Goal: Task Accomplishment & Management: Manage account settings

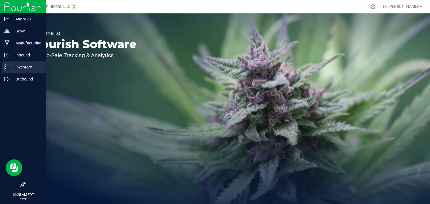
click at [12, 65] on p "Inventory" at bounding box center [27, 67] width 34 height 7
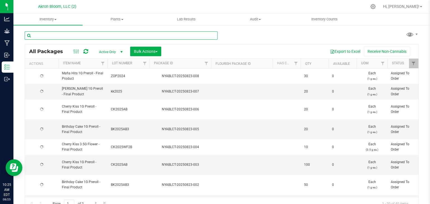
click at [74, 38] on input "text" at bounding box center [121, 35] width 193 height 8
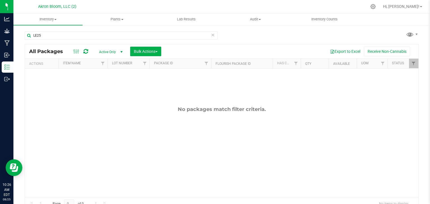
click at [198, 42] on div "LE25" at bounding box center [121, 37] width 193 height 13
click at [63, 36] on input "LE25" at bounding box center [121, 35] width 193 height 8
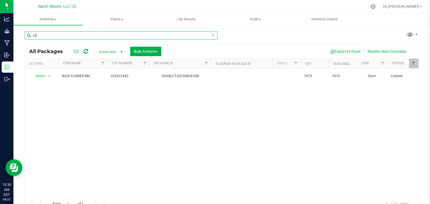
type input "L"
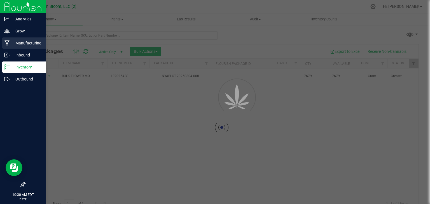
click at [23, 43] on p "Manufacturing" at bounding box center [27, 43] width 34 height 7
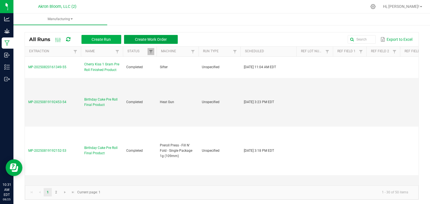
click at [153, 38] on span "Create Work Order" at bounding box center [151, 39] width 32 height 4
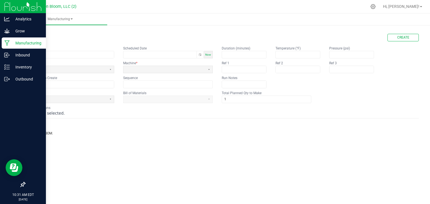
click at [11, 43] on p "Manufacturing" at bounding box center [27, 43] width 34 height 7
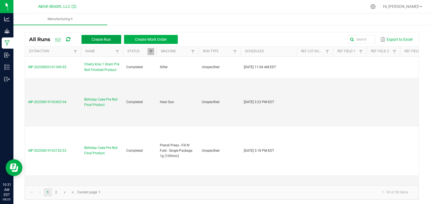
click at [101, 37] on span "Create Run" at bounding box center [101, 39] width 19 height 4
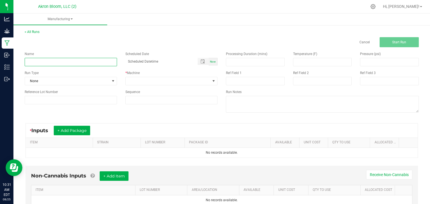
click at [115, 65] on input at bounding box center [71, 62] width 92 height 8
type input "Cherry Kiss 1 Gram Pre Roll Finished Product"
click at [212, 61] on span "Now" at bounding box center [213, 61] width 6 height 3
type input "[DATE] 10:31 AM"
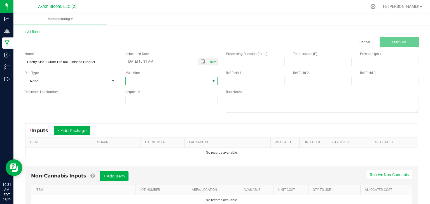
click at [215, 80] on span at bounding box center [213, 81] width 4 height 4
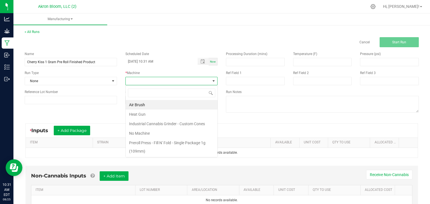
scroll to position [8, 92]
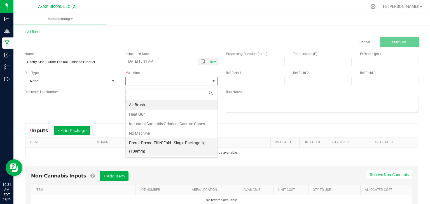
click at [193, 140] on li "Preroll Press - Fill N' Fold - Single Package 1g (109mm)" at bounding box center [172, 147] width 92 height 18
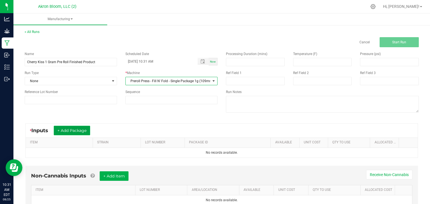
click at [67, 130] on button "+ Add Package" at bounding box center [72, 131] width 36 height 10
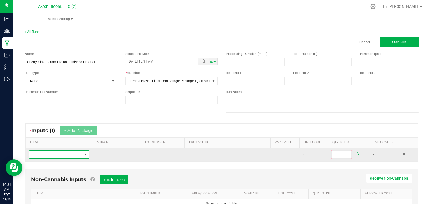
click at [85, 154] on span "NO DATA FOUND" at bounding box center [85, 155] width 4 height 4
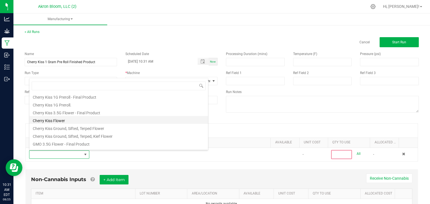
scroll to position [67, 0]
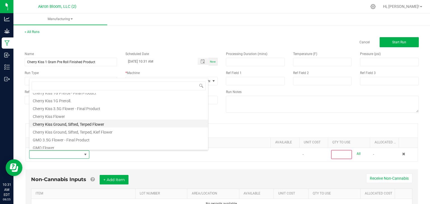
click at [72, 124] on li "Cherry Kiss Ground, Sifted, Terped Flower" at bounding box center [118, 124] width 179 height 8
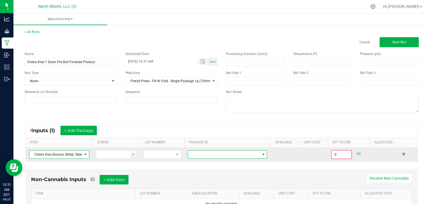
click at [263, 153] on span at bounding box center [263, 155] width 4 height 4
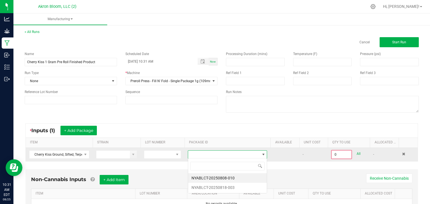
scroll to position [8, 80]
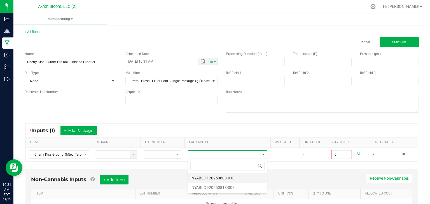
click at [251, 178] on li "NYABLCT-20250808-010" at bounding box center [227, 179] width 79 height 10
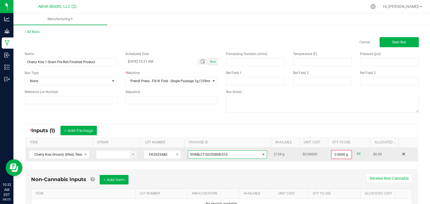
click at [263, 153] on span at bounding box center [263, 155] width 4 height 4
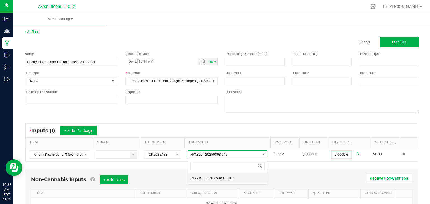
click at [253, 177] on li "NYABLCT-20250818-003" at bounding box center [227, 179] width 79 height 10
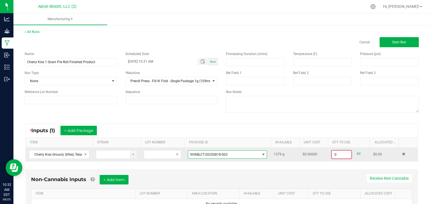
click at [337, 155] on input "0" at bounding box center [342, 155] width 20 height 8
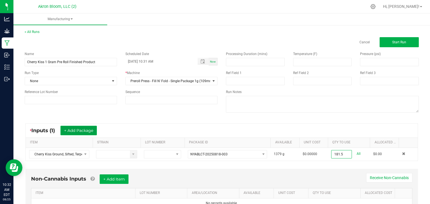
click at [84, 130] on button "+ Add Package" at bounding box center [78, 131] width 36 height 10
type input "181.5000 g"
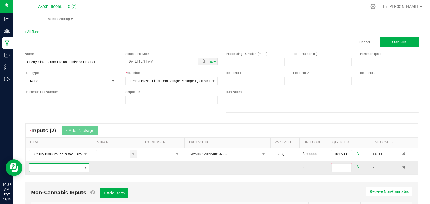
click at [84, 168] on span "NO DATA FOUND" at bounding box center [85, 168] width 4 height 4
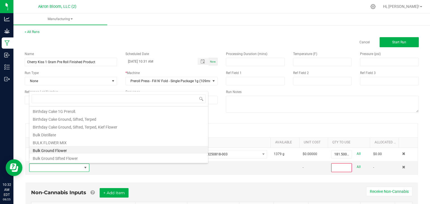
scroll to position [0, 0]
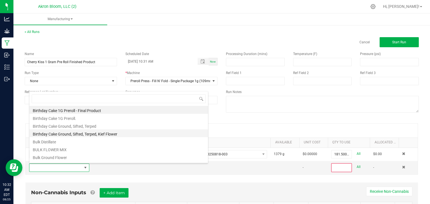
click at [93, 134] on li "Birthday Cake Ground, Sifted, Terped, Kief Flower" at bounding box center [118, 134] width 179 height 8
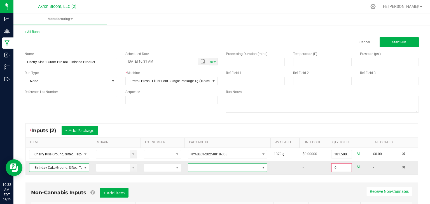
click at [264, 169] on span at bounding box center [263, 168] width 4 height 4
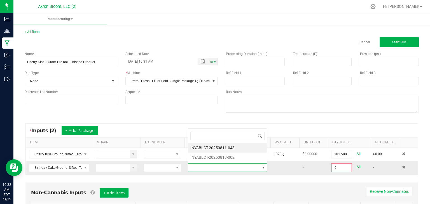
scroll to position [8, 80]
click at [253, 158] on li "NYABLCT-20250813-002" at bounding box center [227, 158] width 79 height 10
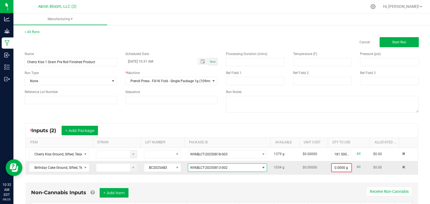
type input "0"
click at [337, 168] on input "0" at bounding box center [342, 168] width 20 height 8
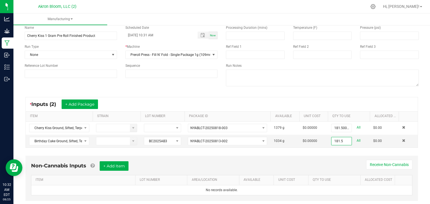
scroll to position [38, 0]
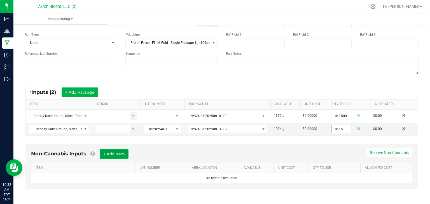
click at [120, 155] on button "+ Add Item" at bounding box center [114, 155] width 29 height 10
type input "181.5000 g"
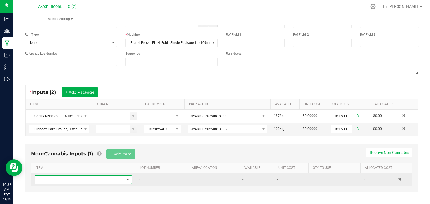
click at [129, 179] on span "NO DATA FOUND" at bounding box center [128, 180] width 4 height 4
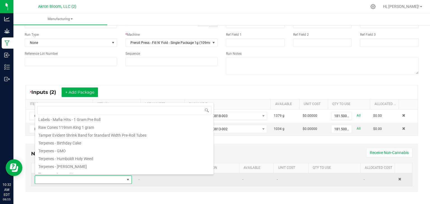
scroll to position [81, 0]
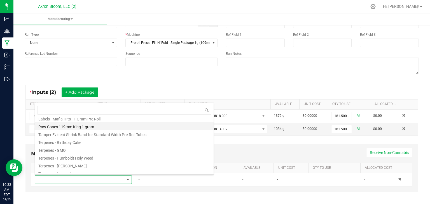
click at [73, 126] on li "Raw Cones 119mm King 1 gram" at bounding box center [124, 126] width 179 height 8
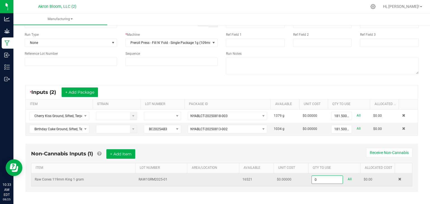
click at [319, 180] on input "0" at bounding box center [327, 180] width 31 height 8
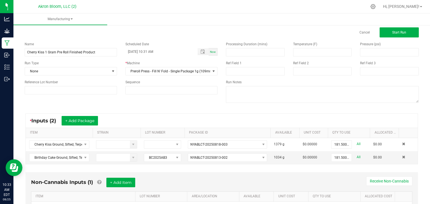
scroll to position [0, 0]
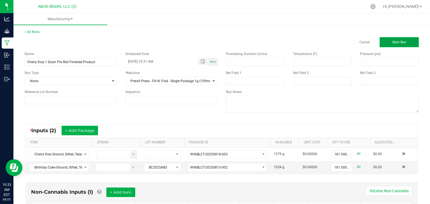
type input "363 ea"
click at [401, 43] on span "Start Run" at bounding box center [399, 42] width 14 height 4
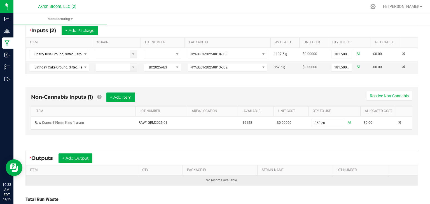
scroll to position [110, 0]
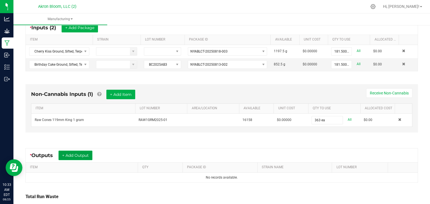
click at [82, 153] on button "+ Add Output" at bounding box center [76, 156] width 34 height 10
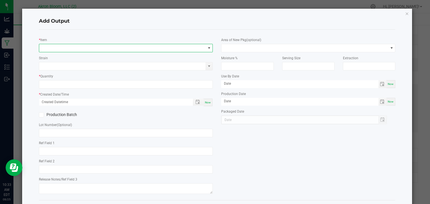
click at [50, 47] on span "NO DATA FOUND" at bounding box center [122, 48] width 167 height 8
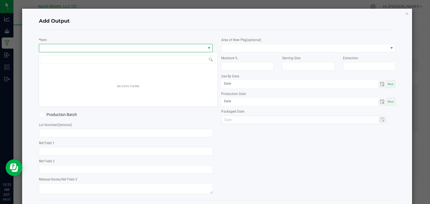
scroll to position [8, 174]
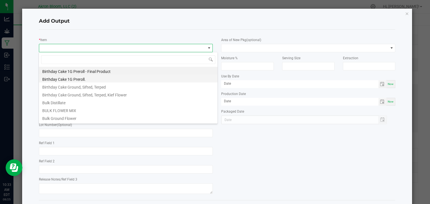
click at [66, 79] on li "Birthday Cake 1G Preroll." at bounding box center [128, 79] width 179 height 8
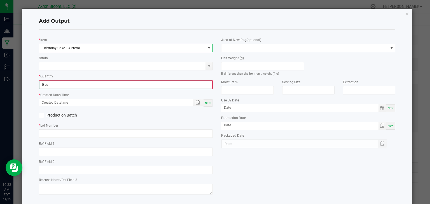
type input "0"
click at [65, 85] on input "0" at bounding box center [125, 85] width 173 height 8
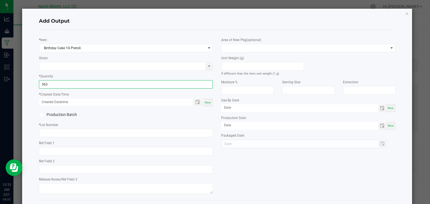
type input "363 ea"
click at [211, 101] on span "Now" at bounding box center [208, 102] width 6 height 3
type input "[DATE] 10:33 AM"
type input "[DATE]"
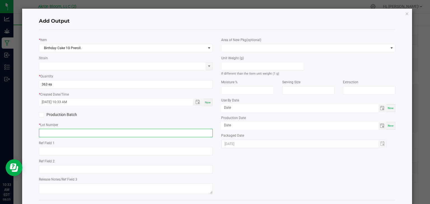
click at [41, 132] on input "text" at bounding box center [126, 133] width 174 height 8
type input "BK2025AB3"
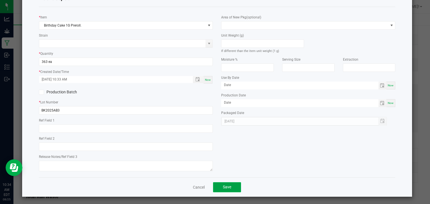
click at [234, 186] on button "Save" at bounding box center [227, 188] width 28 height 10
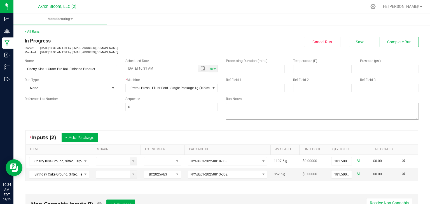
scroll to position [0, 0]
click at [402, 40] on span "Complete Run" at bounding box center [399, 42] width 24 height 4
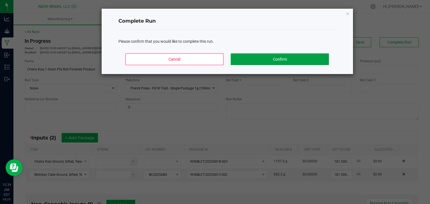
click at [313, 59] on button "Confirm" at bounding box center [280, 59] width 98 height 12
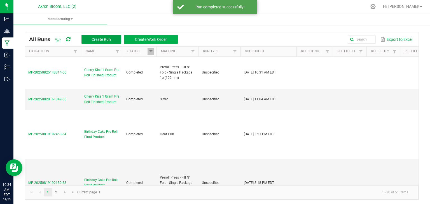
click at [99, 38] on span "Create Run" at bounding box center [101, 39] width 19 height 4
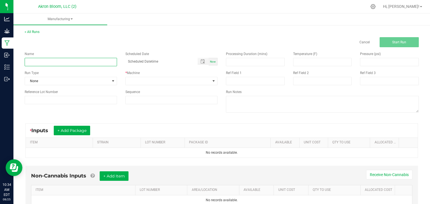
click at [51, 63] on input at bounding box center [71, 62] width 92 height 8
type input "Cherry Kiss 1 Gram Pre Roll Finished Product"
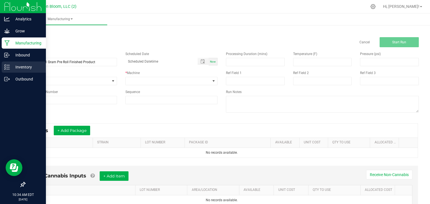
click at [18, 68] on p "Inventory" at bounding box center [27, 67] width 34 height 7
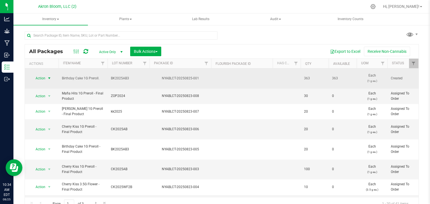
click at [48, 79] on span "select" at bounding box center [49, 78] width 4 height 4
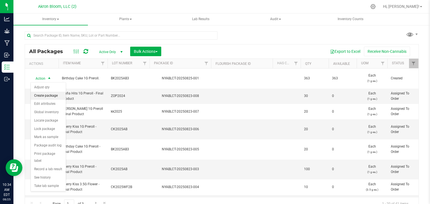
click at [48, 96] on li "Create package" at bounding box center [48, 96] width 35 height 8
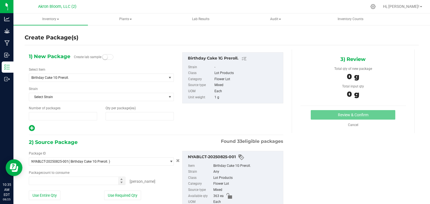
type input "1"
type input "0"
type input "0 ea"
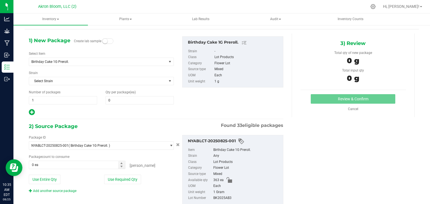
scroll to position [12, 0]
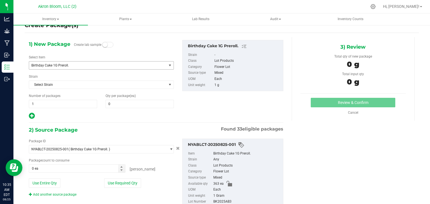
click at [170, 66] on span "select" at bounding box center [170, 65] width 4 height 4
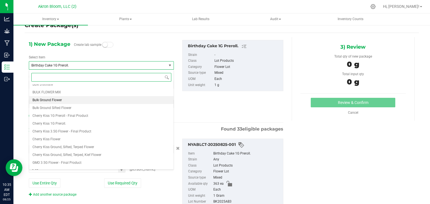
scroll to position [43, 0]
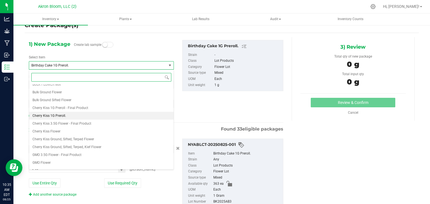
click at [100, 114] on li "Cherry Kiss 1G Preroll." at bounding box center [101, 116] width 144 height 8
type input "0"
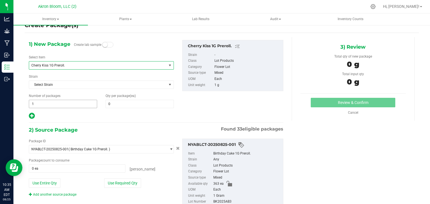
scroll to position [0, 0]
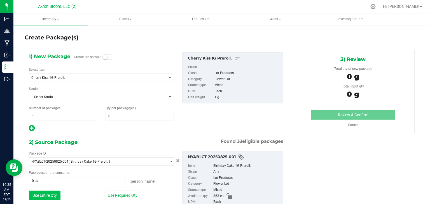
click at [52, 195] on button "Use Entire Qty" at bounding box center [45, 196] width 32 height 10
type input "363 ea"
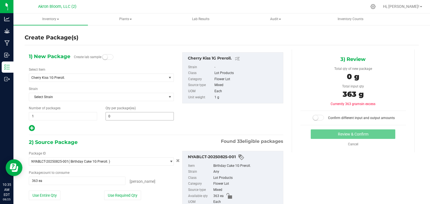
click at [132, 116] on input "0" at bounding box center [140, 117] width 68 height 8
type input "363"
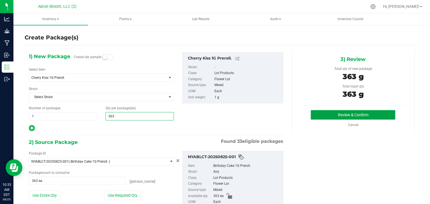
click at [335, 116] on button "Review & Confirm" at bounding box center [353, 115] width 85 height 10
type input "363"
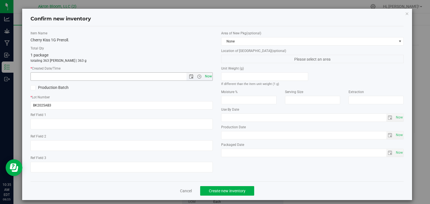
click at [209, 78] on span "Now" at bounding box center [209, 77] width 10 height 8
type input "[DATE] 10:35 AM"
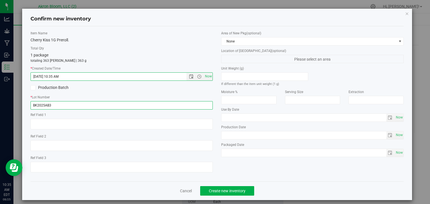
click at [55, 106] on input "BK2025AB3" at bounding box center [122, 105] width 183 height 8
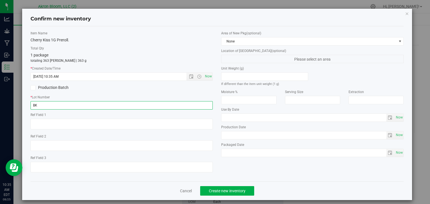
type input "B"
type input "CK2025AB3"
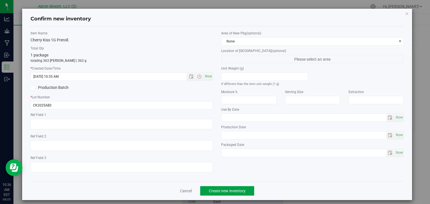
click at [238, 189] on button "Create new inventory" at bounding box center [227, 191] width 54 height 10
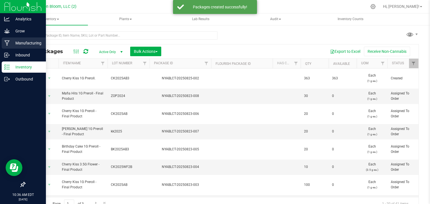
click at [18, 43] on p "Manufacturing" at bounding box center [27, 43] width 34 height 7
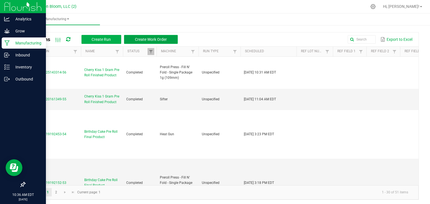
click at [150, 38] on span "Create Work Order" at bounding box center [151, 39] width 32 height 4
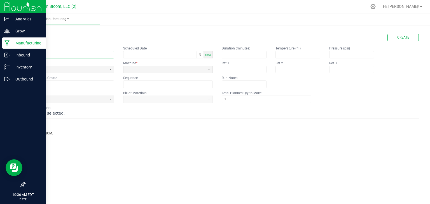
click at [82, 56] on input "text" at bounding box center [69, 54] width 89 height 7
click at [15, 40] on p "Manufacturing" at bounding box center [27, 43] width 34 height 7
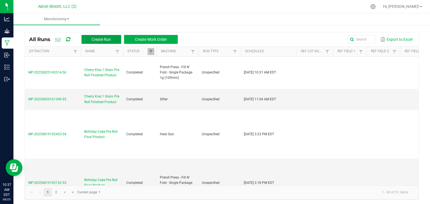
click at [92, 37] on span "Create Run" at bounding box center [101, 39] width 19 height 4
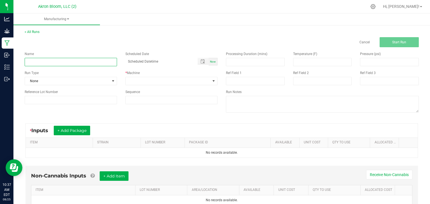
click at [63, 62] on input at bounding box center [71, 62] width 92 height 8
type input "Cherry Kiss 1 Gram Pre Roll Finished Product"
click at [212, 60] on span "Now" at bounding box center [213, 61] width 6 height 3
type input "[DATE] 10:37 AM"
click at [212, 60] on span "Now" at bounding box center [213, 61] width 6 height 3
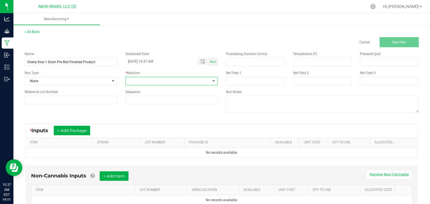
click at [214, 80] on span at bounding box center [213, 81] width 4 height 4
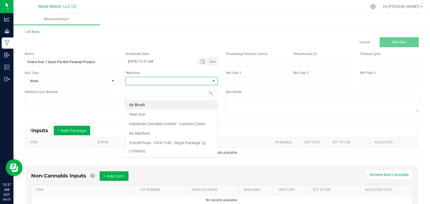
scroll to position [8, 92]
click at [185, 115] on li "Heat Gun" at bounding box center [172, 115] width 92 height 10
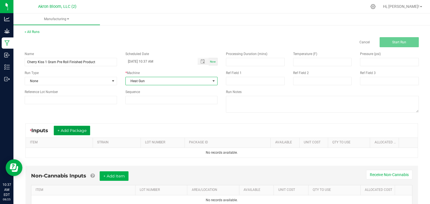
click at [67, 129] on button "+ Add Package" at bounding box center [72, 131] width 36 height 10
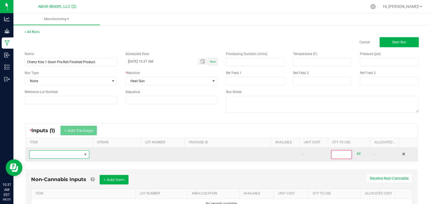
click at [86, 154] on span "NO DATA FOUND" at bounding box center [85, 155] width 4 height 4
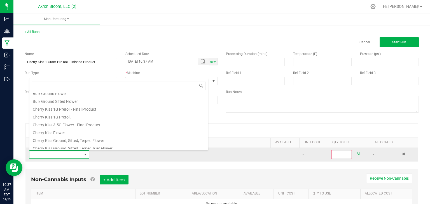
scroll to position [52, 0]
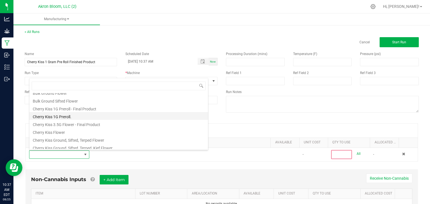
click at [52, 116] on li "Cherry Kiss 1G Preroll." at bounding box center [118, 116] width 179 height 8
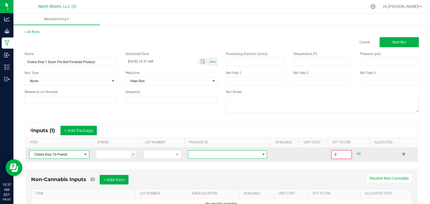
click at [265, 155] on span at bounding box center [263, 155] width 4 height 4
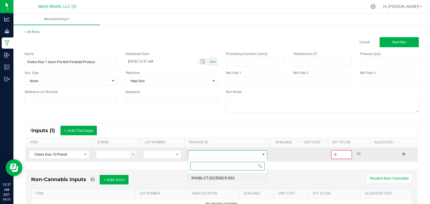
scroll to position [8, 80]
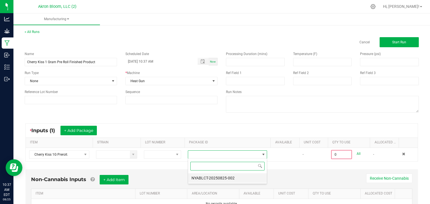
click at [244, 178] on li "NYABLCT-20250825-002" at bounding box center [227, 179] width 79 height 10
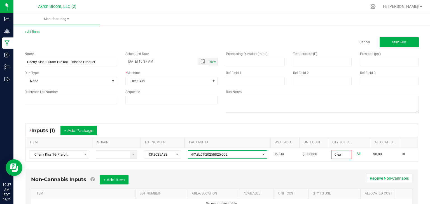
scroll to position [26, 0]
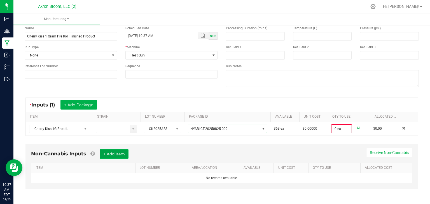
click at [123, 153] on button "+ Add Item" at bounding box center [114, 155] width 29 height 10
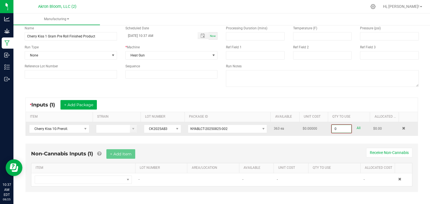
click at [344, 128] on input "0" at bounding box center [342, 129] width 20 height 8
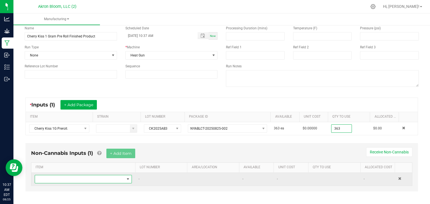
type input "363 ea"
click at [129, 178] on span "NO DATA FOUND" at bounding box center [128, 179] width 4 height 4
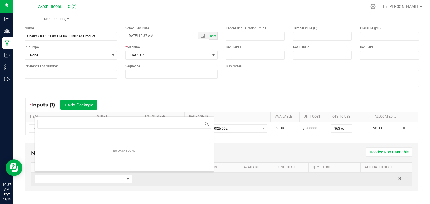
scroll to position [28, 0]
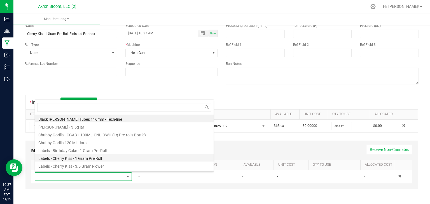
click at [93, 157] on li "Labels - Cherry Kiss - 1 Gram Pre Roll" at bounding box center [124, 158] width 179 height 8
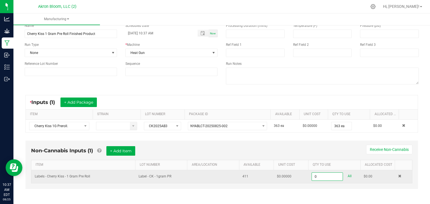
click at [325, 177] on input "0" at bounding box center [327, 177] width 31 height 8
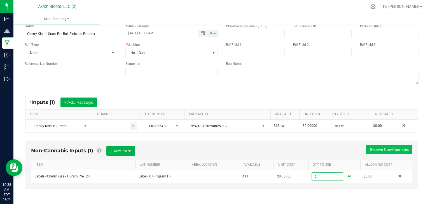
type input "0 ea"
click at [375, 151] on button "Receive Non-Cannabis" at bounding box center [389, 150] width 46 height 10
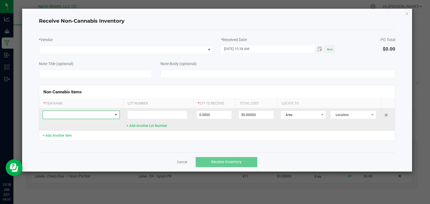
click at [116, 114] on span at bounding box center [116, 115] width 4 height 4
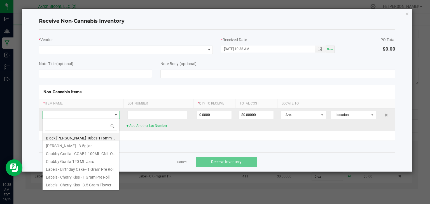
scroll to position [8, 77]
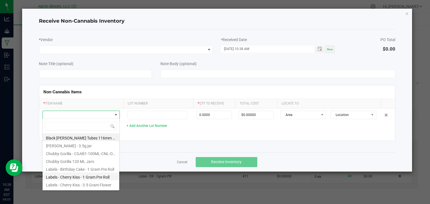
click at [94, 177] on li "Labels - Cherry Kiss - 1 Gram Pre Roll" at bounding box center [81, 177] width 77 height 8
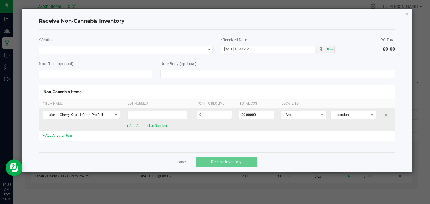
click at [209, 115] on input "0" at bounding box center [214, 115] width 35 height 8
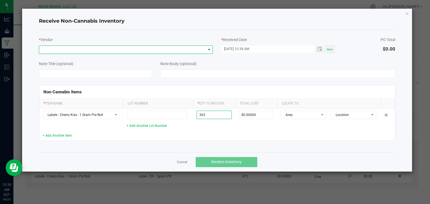
click at [211, 49] on span at bounding box center [209, 50] width 4 height 4
type input "363 ea"
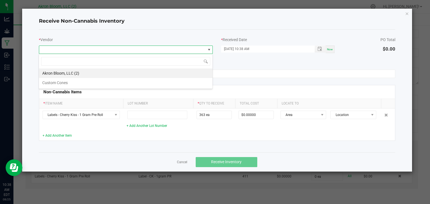
scroll to position [8, 174]
click at [195, 71] on li "Akron Bloom, LLC (2)" at bounding box center [126, 74] width 174 height 10
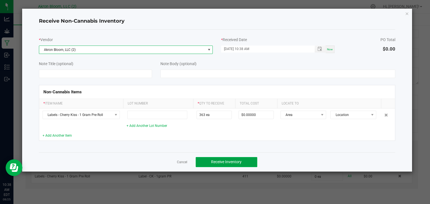
click at [223, 160] on span "Receive Inventory" at bounding box center [226, 162] width 31 height 4
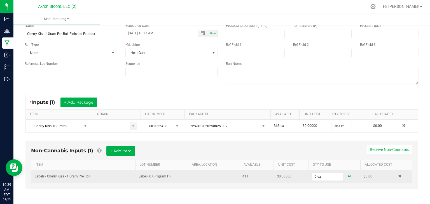
click at [397, 175] on td at bounding box center [403, 177] width 17 height 13
click at [400, 175] on span at bounding box center [399, 176] width 3 height 3
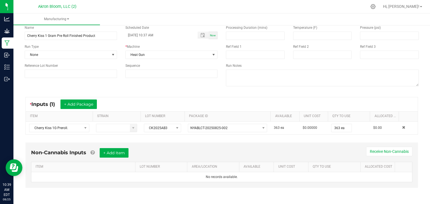
scroll to position [25, 0]
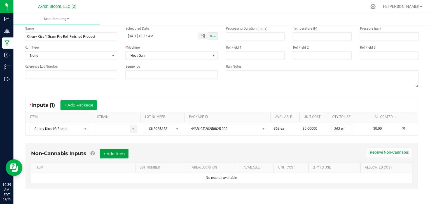
click at [116, 151] on button "+ Add Item" at bounding box center [114, 154] width 29 height 10
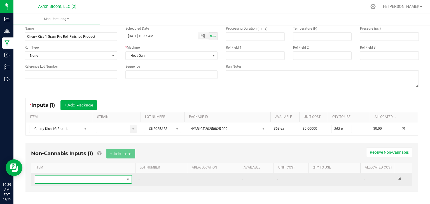
click at [129, 179] on span "NO DATA FOUND" at bounding box center [128, 180] width 4 height 4
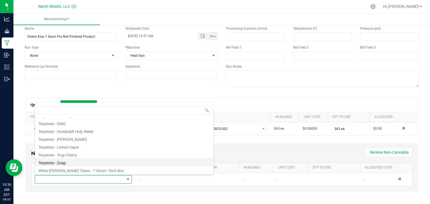
scroll to position [109, 0]
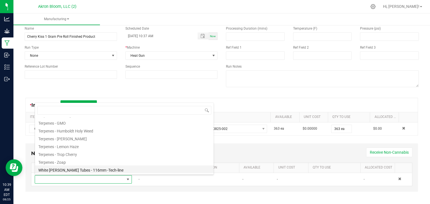
click at [76, 170] on li "White [PERSON_NAME] Tubes - 116mm -Tech-line" at bounding box center [124, 170] width 179 height 8
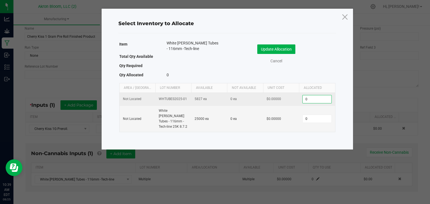
click at [307, 100] on input "0" at bounding box center [317, 99] width 29 height 8
type input "363"
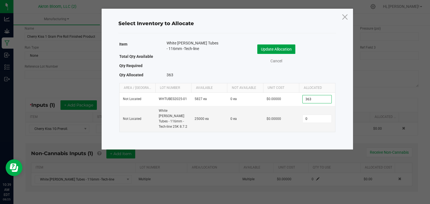
click at [282, 48] on button "Update Allocation" at bounding box center [276, 50] width 38 height 10
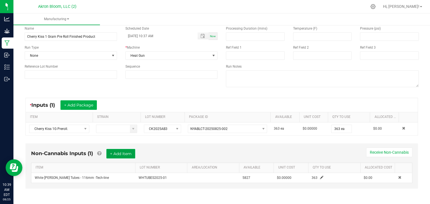
click at [122, 155] on button "+ Add Item" at bounding box center [120, 154] width 29 height 10
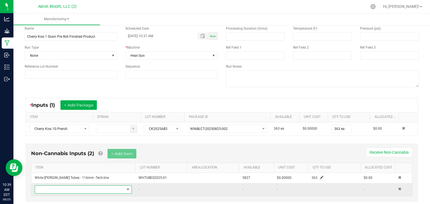
click at [126, 189] on span "NO DATA FOUND" at bounding box center [128, 190] width 4 height 4
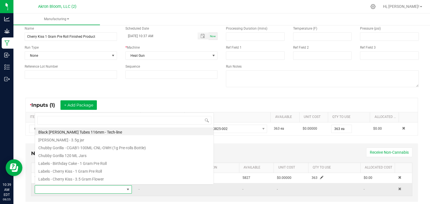
scroll to position [8, 97]
click at [113, 171] on li "Labels - Cherry Kiss - 1 Gram Pre Roll" at bounding box center [124, 171] width 179 height 8
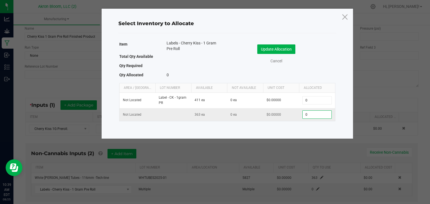
click at [310, 114] on input "0" at bounding box center [317, 115] width 29 height 8
type input "363"
click at [274, 46] on button "Update Allocation" at bounding box center [276, 50] width 38 height 10
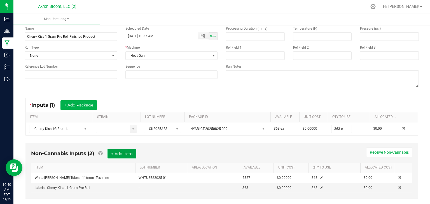
click at [125, 155] on button "+ Add Item" at bounding box center [122, 154] width 29 height 10
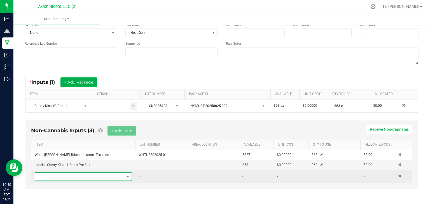
click at [128, 177] on span "NO DATA FOUND" at bounding box center [128, 177] width 4 height 4
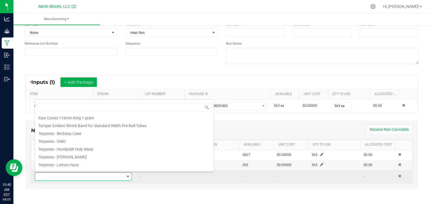
scroll to position [88, 0]
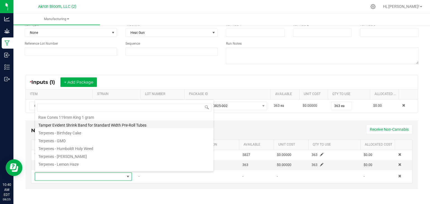
click at [114, 127] on li "Tamper Evident Shrink Band for Standard Width Pre-Roll Tubes" at bounding box center [124, 125] width 179 height 8
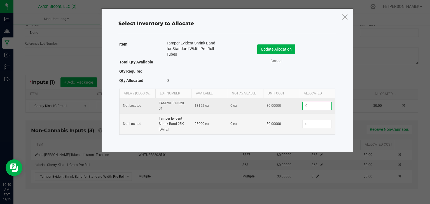
click at [313, 105] on input "0" at bounding box center [317, 106] width 29 height 8
type input "363"
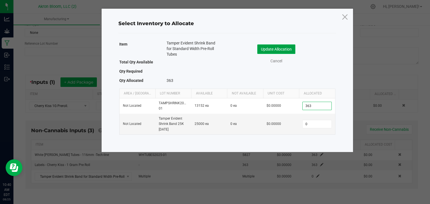
click at [285, 49] on button "Update Allocation" at bounding box center [276, 50] width 38 height 10
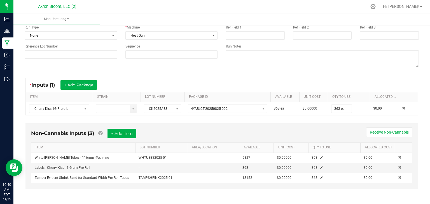
scroll to position [0, 0]
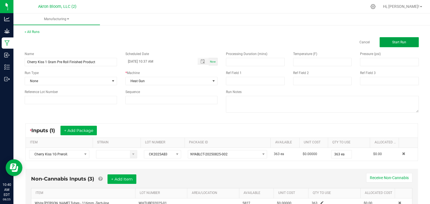
click at [397, 41] on span "Start Run" at bounding box center [399, 42] width 14 height 4
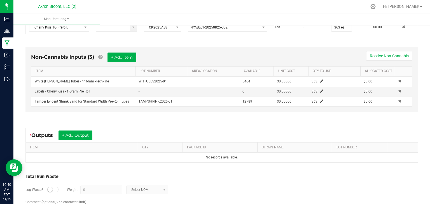
scroll to position [156, 0]
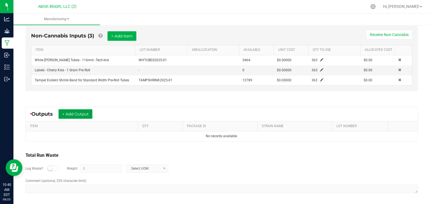
click at [80, 113] on button "+ Add Output" at bounding box center [76, 114] width 34 height 10
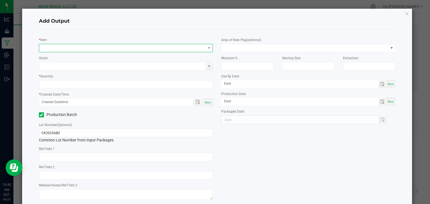
click at [66, 49] on span "NO DATA FOUND" at bounding box center [122, 48] width 167 height 8
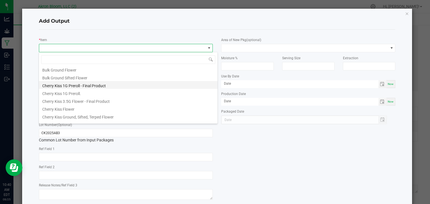
scroll to position [48, 0]
click at [85, 85] on li "Cherry Kiss 1G Preroll - Final Product" at bounding box center [128, 86] width 179 height 8
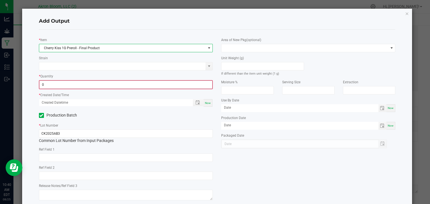
click at [63, 85] on input "0" at bounding box center [125, 85] width 173 height 8
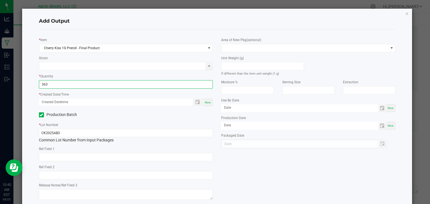
type input "363 ea"
click at [207, 101] on span "Now" at bounding box center [208, 102] width 6 height 3
type input "[DATE] 10:40 AM"
type input "[DATE]"
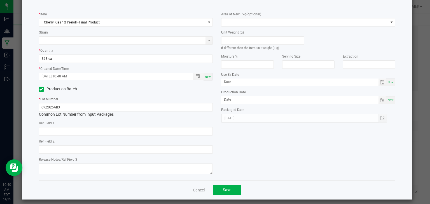
scroll to position [26, 0]
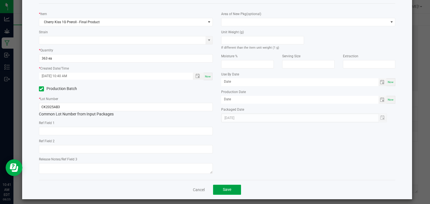
click at [224, 188] on span "Save" at bounding box center [227, 190] width 8 height 4
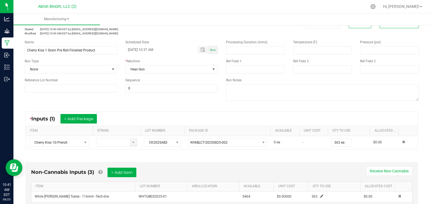
scroll to position [0, 0]
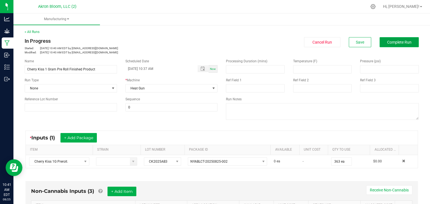
click at [402, 42] on span "Complete Run" at bounding box center [399, 42] width 24 height 4
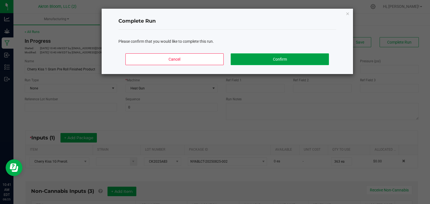
click at [303, 63] on button "Confirm" at bounding box center [280, 59] width 98 height 12
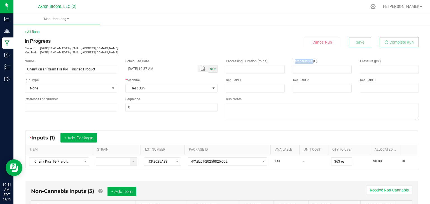
click at [303, 63] on span "Temperature (F)" at bounding box center [305, 61] width 24 height 4
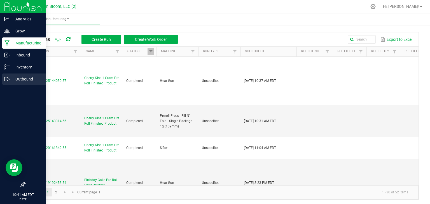
click at [10, 79] on p "Outbound" at bounding box center [27, 79] width 34 height 7
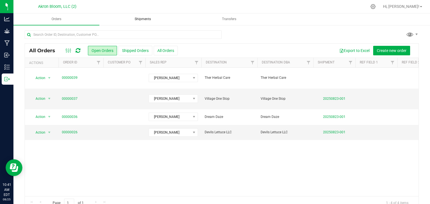
click at [146, 18] on span "Shipments" at bounding box center [142, 19] width 31 height 5
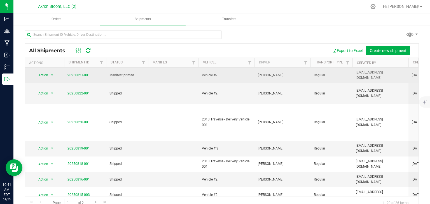
click at [85, 76] on link "20250823-001" at bounding box center [78, 75] width 22 height 4
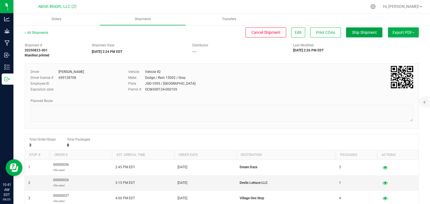
click at [364, 32] on span "Ship Shipment" at bounding box center [364, 32] width 25 height 4
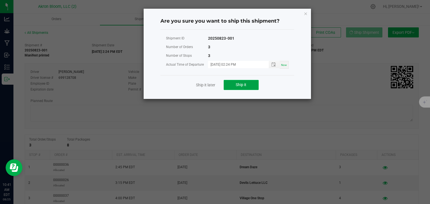
click at [244, 86] on span "Ship it" at bounding box center [241, 85] width 11 height 4
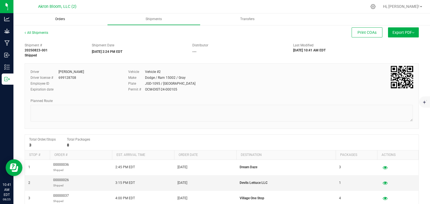
click at [60, 19] on span "Orders" at bounding box center [60, 19] width 25 height 5
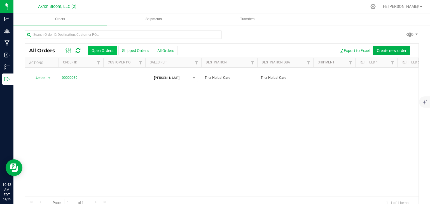
click at [105, 49] on button "Open Orders" at bounding box center [102, 51] width 29 height 10
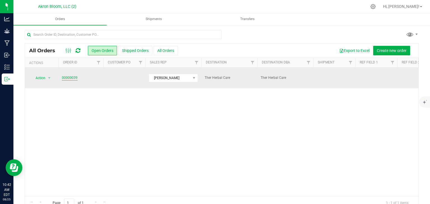
click at [68, 76] on link "00000039" at bounding box center [70, 77] width 16 height 5
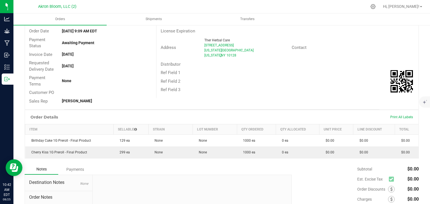
scroll to position [55, 0]
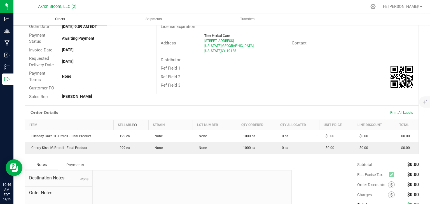
click at [59, 20] on span "Orders" at bounding box center [60, 19] width 25 height 5
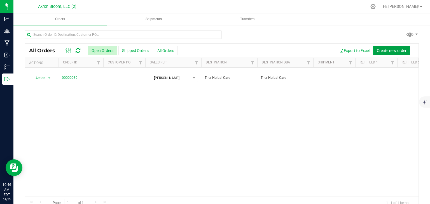
click at [398, 50] on span "Create new order" at bounding box center [392, 50] width 30 height 4
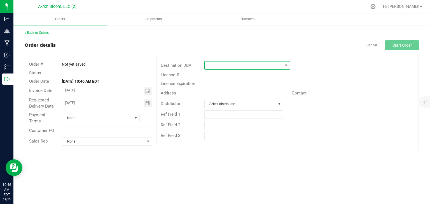
click at [287, 65] on span at bounding box center [286, 65] width 4 height 4
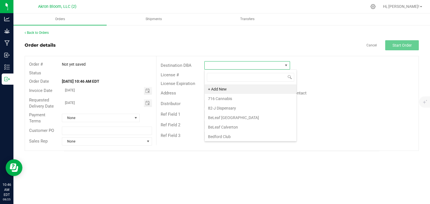
scroll to position [8, 86]
type input "ha"
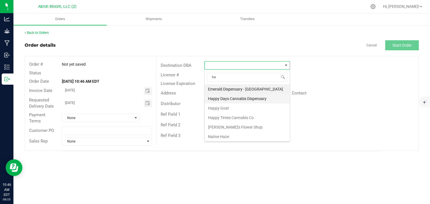
click at [247, 99] on li "Happy Days Cannabis Dispensary" at bounding box center [247, 99] width 85 height 10
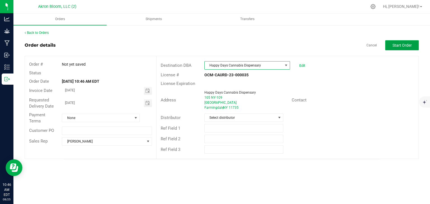
click at [408, 45] on span "Start Order" at bounding box center [402, 45] width 19 height 4
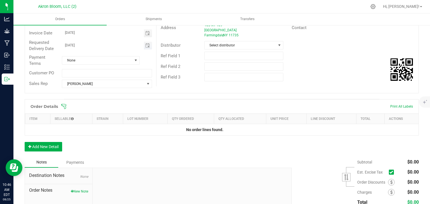
scroll to position [74, 0]
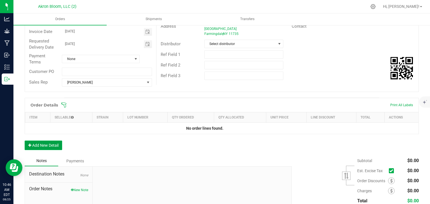
click at [56, 144] on button "Add New Detail" at bounding box center [44, 146] width 38 height 10
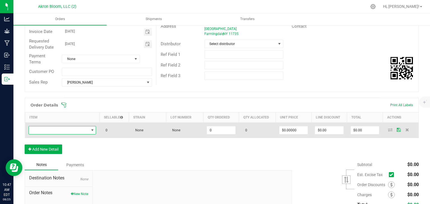
click at [91, 129] on span "NO DATA FOUND" at bounding box center [92, 130] width 4 height 4
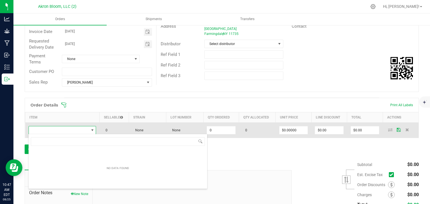
scroll to position [8, 67]
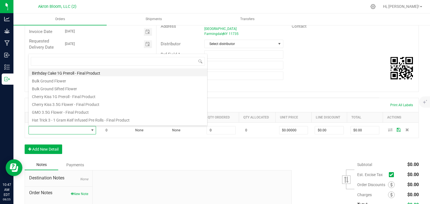
click at [80, 73] on li "Birthday Cake 1G Preroll - Final Product" at bounding box center [118, 73] width 179 height 8
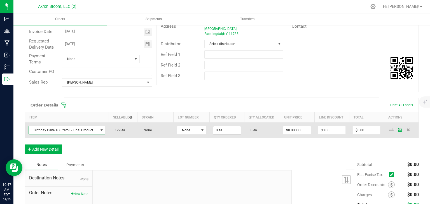
type input "0"
click at [230, 129] on input "0" at bounding box center [226, 131] width 27 height 8
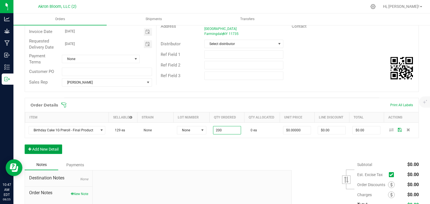
type input "200 ea"
click at [54, 150] on button "Add New Detail" at bounding box center [44, 150] width 38 height 10
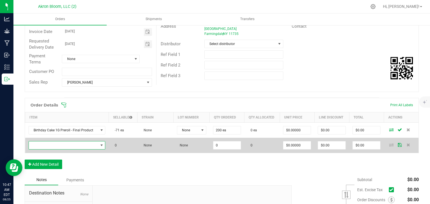
click at [101, 145] on span "NO DATA FOUND" at bounding box center [101, 145] width 4 height 4
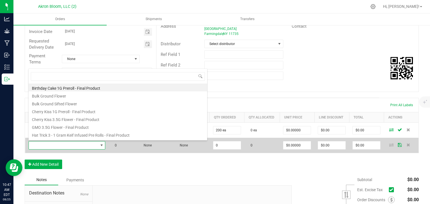
scroll to position [8, 76]
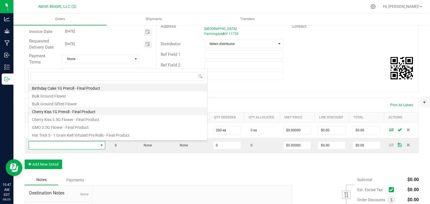
click at [89, 111] on li "Cherry Kiss 1G Preroll - Final Product" at bounding box center [118, 111] width 179 height 8
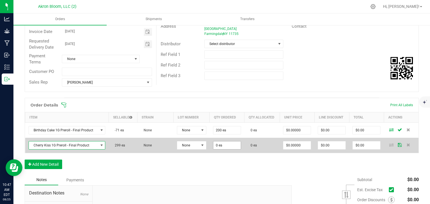
type input "0"
click at [226, 146] on input "0" at bounding box center [226, 146] width 27 height 8
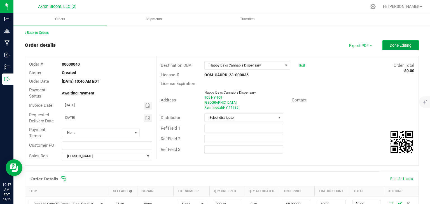
click at [404, 44] on span "Done Editing" at bounding box center [401, 45] width 22 height 4
type input "300 ea"
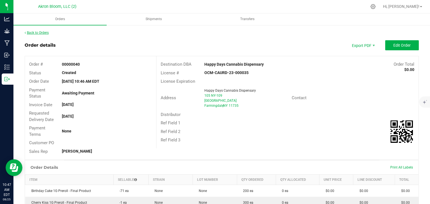
click at [36, 32] on link "Back to Orders" at bounding box center [37, 33] width 24 height 4
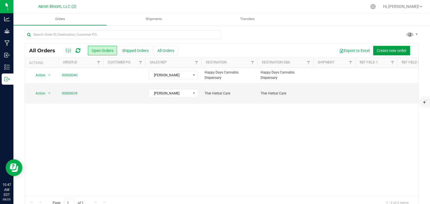
click at [396, 49] on span "Create new order" at bounding box center [392, 50] width 30 height 4
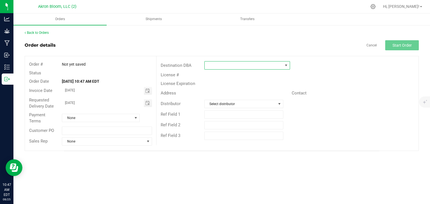
click at [287, 65] on span at bounding box center [286, 65] width 4 height 4
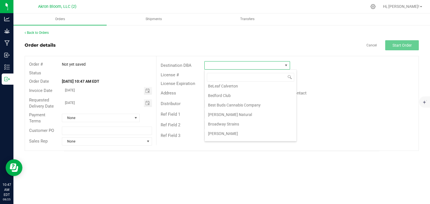
scroll to position [44, 0]
click at [237, 118] on li "Broadway Strains" at bounding box center [251, 121] width 92 height 10
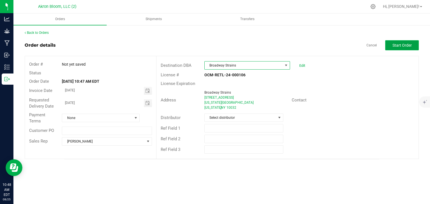
click at [396, 45] on span "Start Order" at bounding box center [402, 45] width 19 height 4
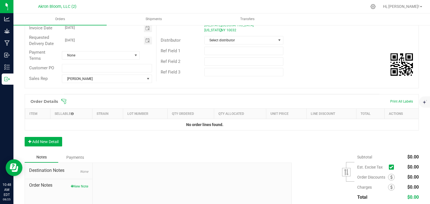
scroll to position [81, 0]
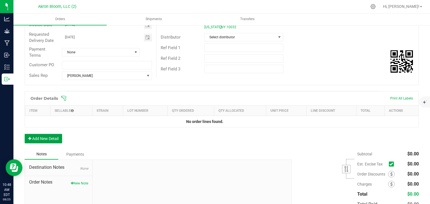
click at [55, 137] on button "Add New Detail" at bounding box center [44, 139] width 38 height 10
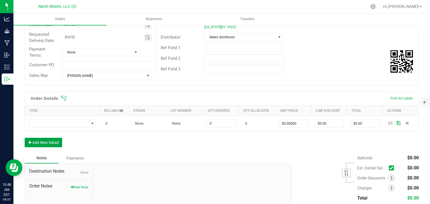
click at [43, 142] on button "Add New Detail" at bounding box center [44, 143] width 38 height 10
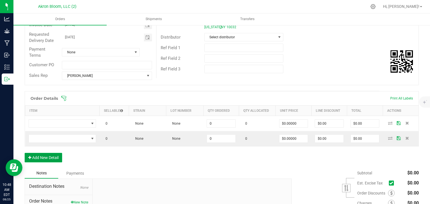
click at [41, 155] on button "Add New Detail" at bounding box center [44, 158] width 38 height 10
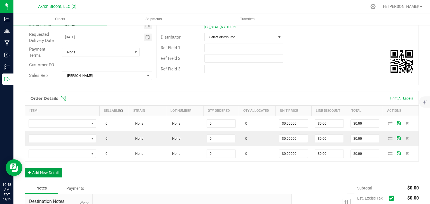
click at [40, 173] on button "Add New Detail" at bounding box center [44, 173] width 38 height 10
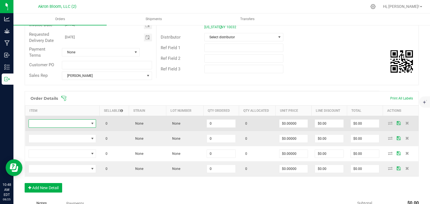
click at [93, 122] on span "NO DATA FOUND" at bounding box center [92, 124] width 4 height 4
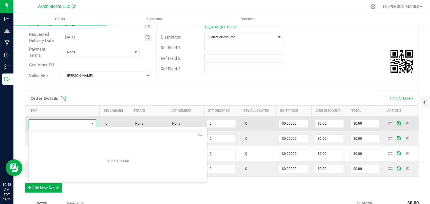
scroll to position [8, 67]
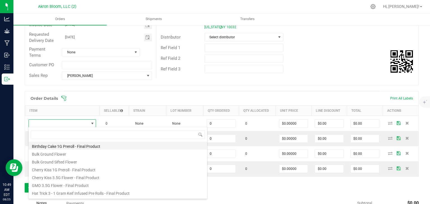
click at [87, 147] on li "Birthday Cake 1G Preroll - Final Product" at bounding box center [118, 146] width 179 height 8
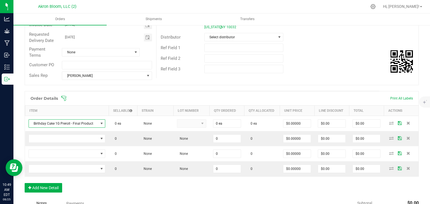
click at [87, 147] on td at bounding box center [67, 153] width 84 height 15
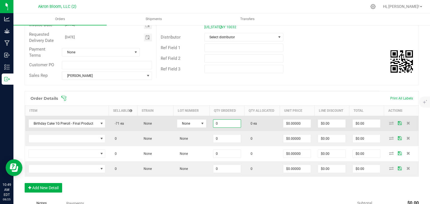
click at [225, 124] on input "0" at bounding box center [226, 124] width 27 height 8
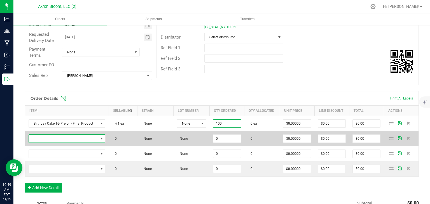
type input "100 ea"
click at [101, 137] on span "NO DATA FOUND" at bounding box center [101, 139] width 4 height 4
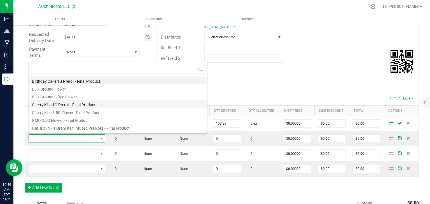
click at [97, 104] on li "Cherry Kiss 1G Preroll - Final Product" at bounding box center [118, 104] width 179 height 8
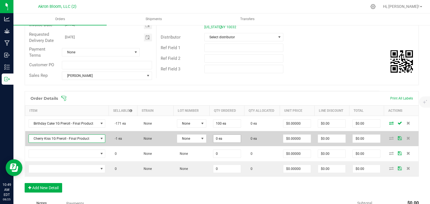
type input "0"
click at [234, 138] on input "0" at bounding box center [226, 139] width 27 height 8
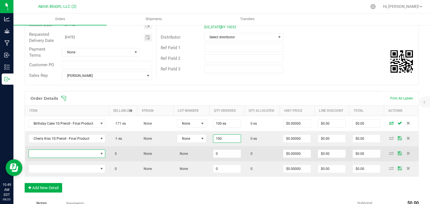
click at [101, 152] on span "NO DATA FOUND" at bounding box center [101, 154] width 4 height 4
type input "100 ea"
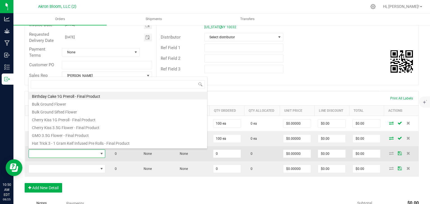
scroll to position [15, 0]
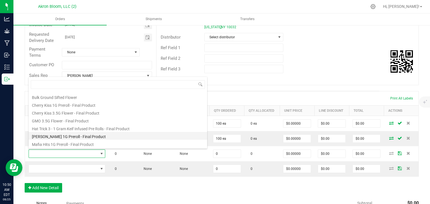
click at [80, 137] on li "[PERSON_NAME] 1G Preroll - Final Product" at bounding box center [118, 136] width 179 height 8
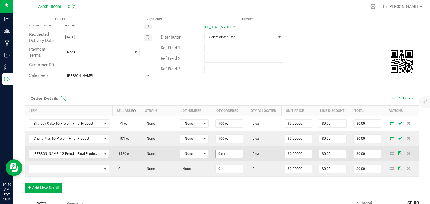
click at [222, 153] on input "0 ea" at bounding box center [229, 154] width 27 height 8
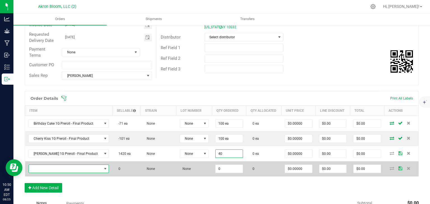
click at [103, 168] on span "NO DATA FOUND" at bounding box center [105, 169] width 4 height 4
type input "40 ea"
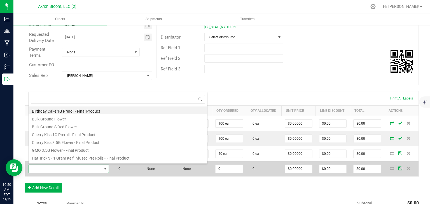
scroll to position [8, 76]
click at [221, 169] on input "0" at bounding box center [229, 169] width 27 height 8
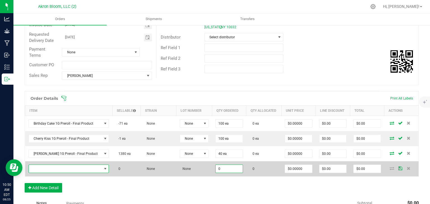
click at [103, 168] on span "NO DATA FOUND" at bounding box center [105, 169] width 4 height 4
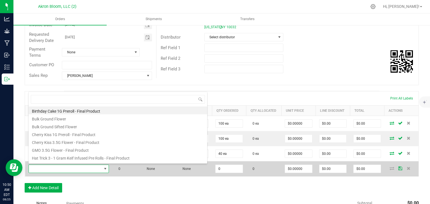
scroll to position [15, 0]
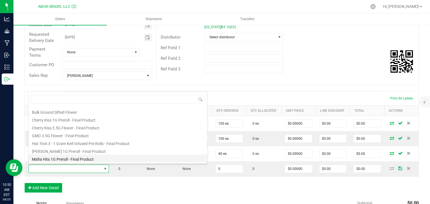
click at [80, 161] on li "Mafia Hits 1G Preroll - Final Product" at bounding box center [118, 159] width 179 height 8
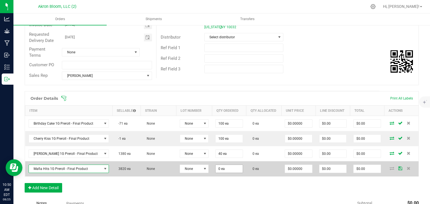
type input "0"
click at [222, 168] on input "0" at bounding box center [229, 169] width 27 height 8
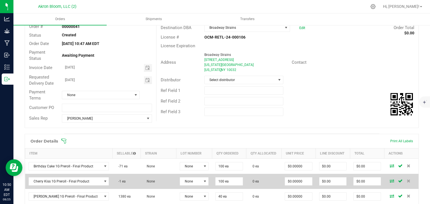
scroll to position [0, 0]
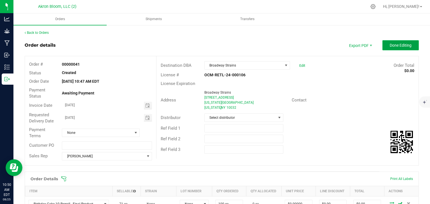
click at [400, 43] on span "Done Editing" at bounding box center [401, 45] width 22 height 4
type input "60 ea"
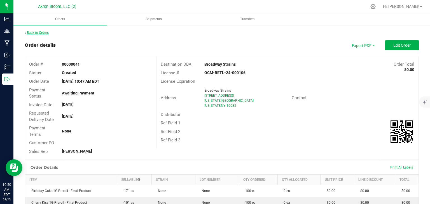
click at [34, 33] on link "Back to Orders" at bounding box center [37, 33] width 24 height 4
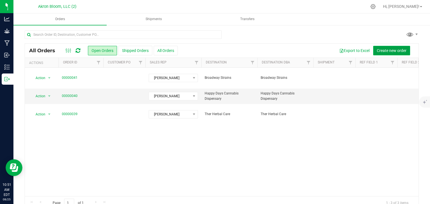
click at [394, 50] on span "Create new order" at bounding box center [392, 50] width 30 height 4
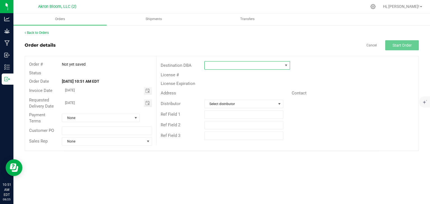
click at [288, 65] on span at bounding box center [286, 65] width 4 height 4
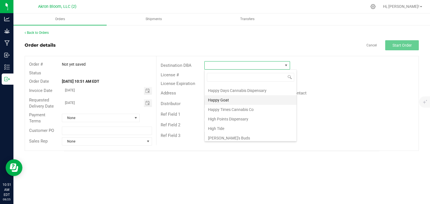
scroll to position [259, 0]
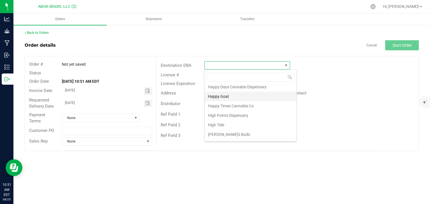
click at [264, 92] on li "Happy Goat" at bounding box center [251, 97] width 92 height 10
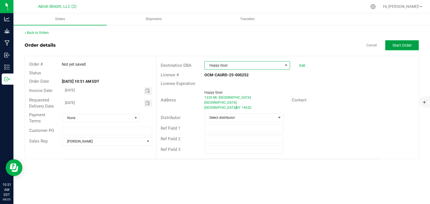
click at [395, 45] on span "Start Order" at bounding box center [402, 45] width 19 height 4
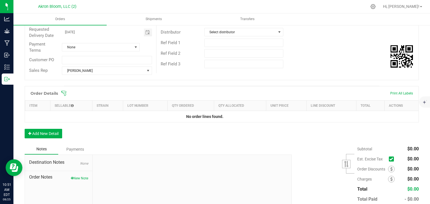
scroll to position [87, 0]
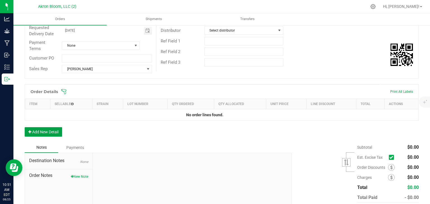
click at [51, 131] on button "Add New Detail" at bounding box center [44, 132] width 38 height 10
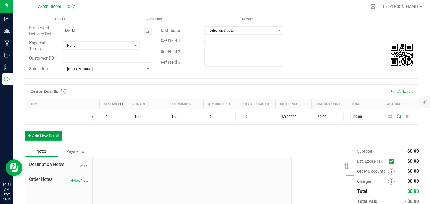
click at [44, 136] on button "Add New Detail" at bounding box center [44, 136] width 38 height 10
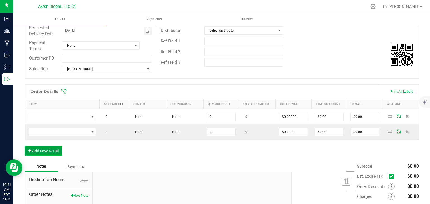
click at [44, 152] on button "Add New Detail" at bounding box center [44, 151] width 38 height 10
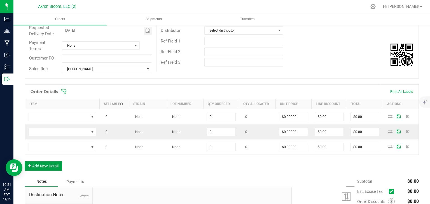
click at [51, 164] on button "Add New Detail" at bounding box center [44, 167] width 38 height 10
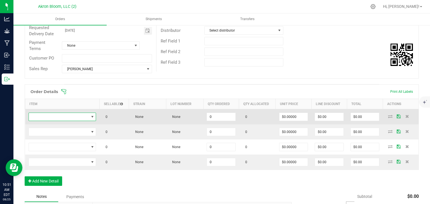
click at [93, 115] on span "NO DATA FOUND" at bounding box center [92, 117] width 4 height 4
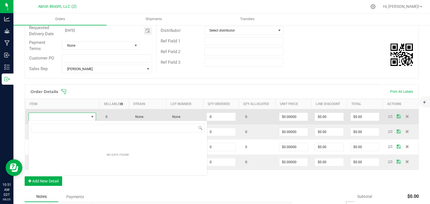
scroll to position [8, 67]
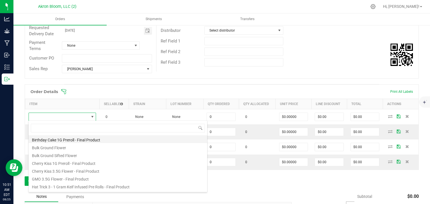
click at [76, 139] on li "Birthday Cake 1G Preroll - Final Product" at bounding box center [118, 140] width 179 height 8
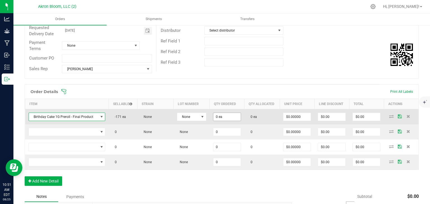
click at [220, 119] on input "0 ea" at bounding box center [226, 117] width 27 height 8
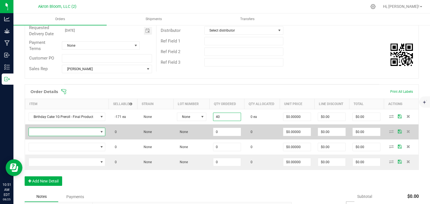
click at [100, 131] on span "NO DATA FOUND" at bounding box center [101, 132] width 4 height 4
type input "40 ea"
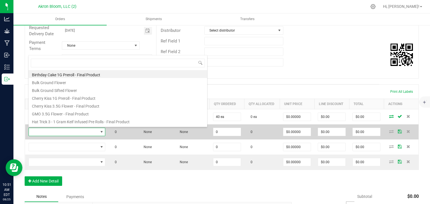
scroll to position [15, 0]
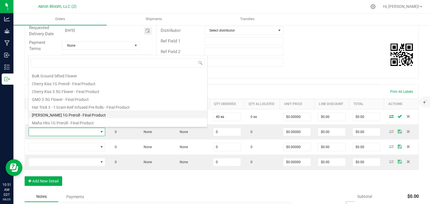
click at [94, 113] on li "[PERSON_NAME] 1G Preroll - Final Product" at bounding box center [118, 115] width 179 height 8
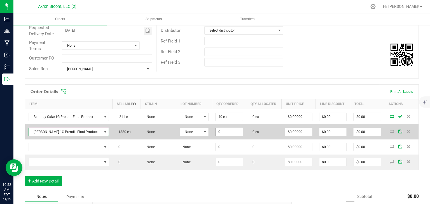
click at [224, 131] on input "0" at bounding box center [229, 132] width 27 height 8
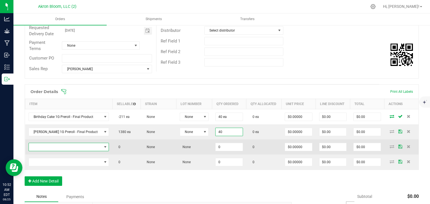
click at [103, 145] on span "NO DATA FOUND" at bounding box center [105, 147] width 4 height 4
type input "40 ea"
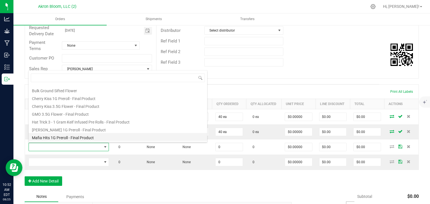
click at [91, 137] on li "Mafia Hits 1G Preroll - Final Product" at bounding box center [118, 137] width 179 height 8
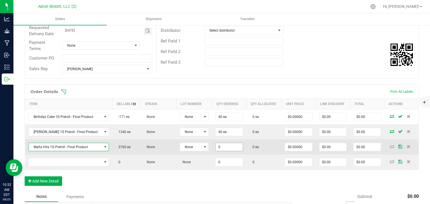
click at [220, 146] on input "0" at bounding box center [229, 147] width 27 height 8
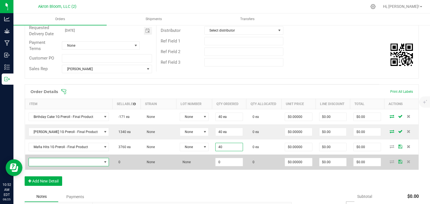
click at [103, 162] on span "NO DATA FOUND" at bounding box center [105, 162] width 4 height 4
type input "40 ea"
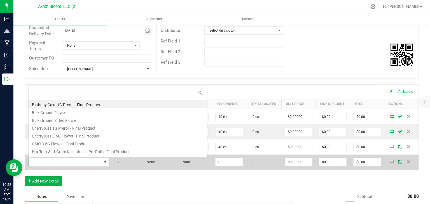
scroll to position [8, 76]
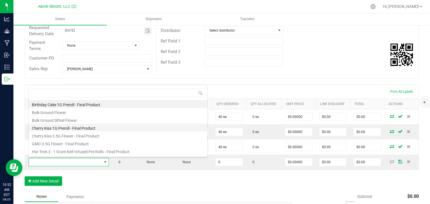
click at [89, 127] on li "Cherry Kiss 1G Preroll - Final Product" at bounding box center [118, 128] width 179 height 8
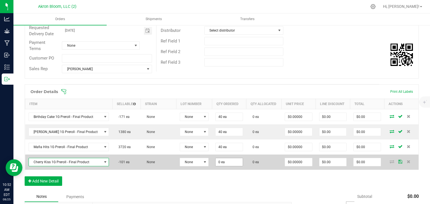
click at [218, 162] on input "0 ea" at bounding box center [229, 162] width 27 height 8
type input "25"
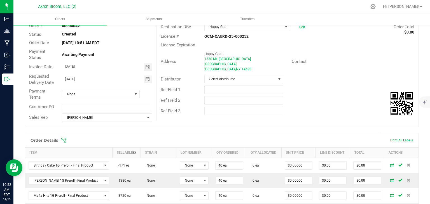
scroll to position [0, 0]
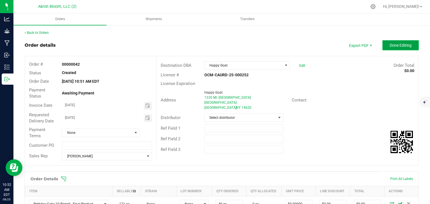
click at [396, 47] on span "Done Editing" at bounding box center [401, 45] width 22 height 4
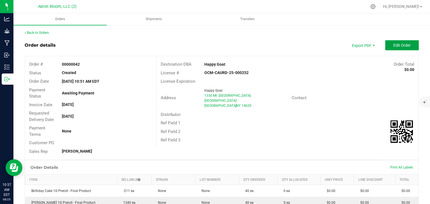
drag, startPoint x: 396, startPoint y: 47, endPoint x: 424, endPoint y: 16, distance: 41.6
click at [424, 16] on outbound "Orders Shipments Transfers Back to Orders Order details Export PDF Edit Order O…" at bounding box center [221, 171] width 417 height 317
click at [44, 34] on link "Back to Orders" at bounding box center [37, 33] width 24 height 4
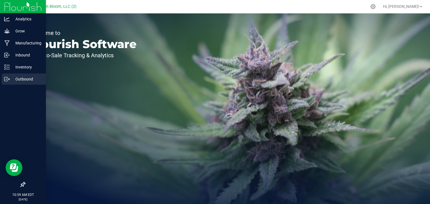
click at [11, 78] on p "Outbound" at bounding box center [27, 79] width 34 height 7
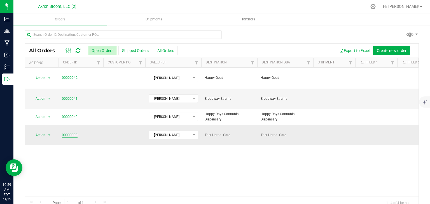
click at [69, 133] on link "00000039" at bounding box center [70, 135] width 16 height 5
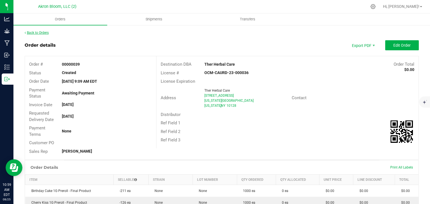
click at [37, 34] on link "Back to Orders" at bounding box center [37, 33] width 24 height 4
